Goal: Transaction & Acquisition: Book appointment/travel/reservation

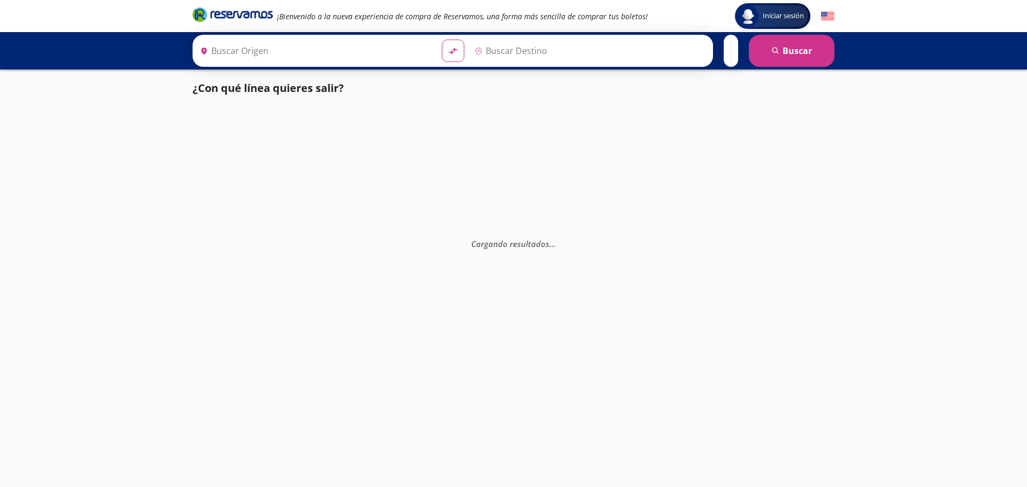
type input "Toluca, [GEOGRAPHIC_DATA]"
type input "Zitácuaro, [GEOGRAPHIC_DATA]"
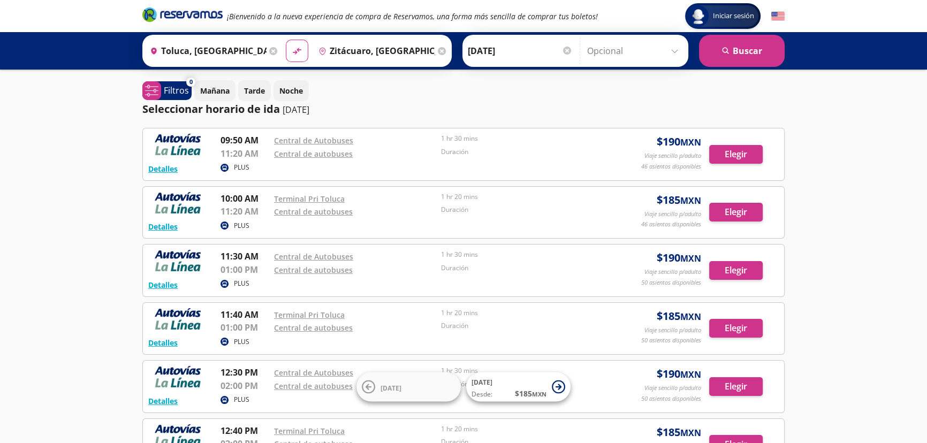
drag, startPoint x: 113, startPoint y: 312, endPoint x: 123, endPoint y: 123, distance: 190.2
click at [746, 154] on button "Elegir" at bounding box center [736, 154] width 54 height 19
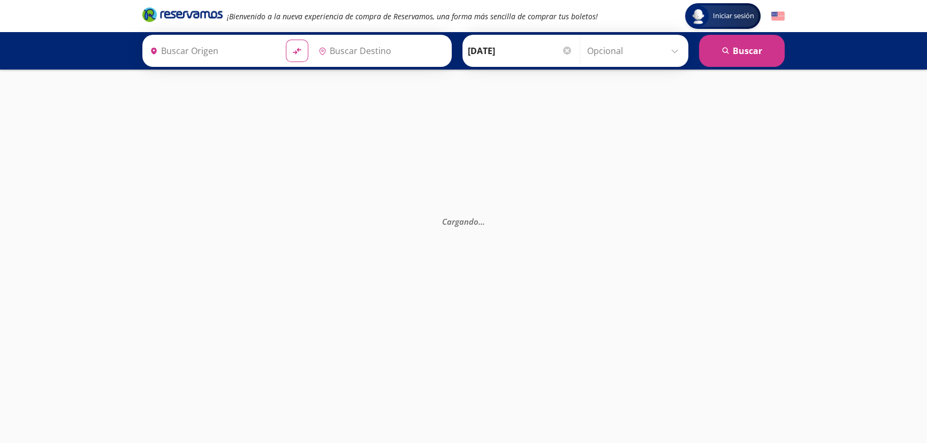
type input "Central de Autobuses, [GEOGRAPHIC_DATA]"
